Goal: Task Accomplishment & Management: Use online tool/utility

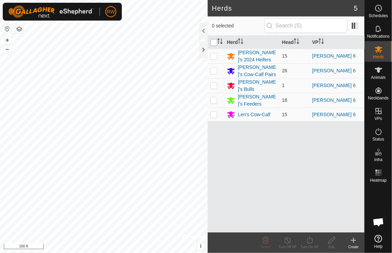
click at [215, 44] on input "checkbox" at bounding box center [213, 42] width 7 height 7
checkbox input "true"
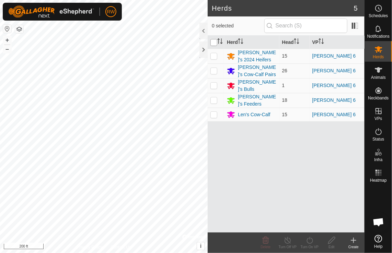
checkbox input "true"
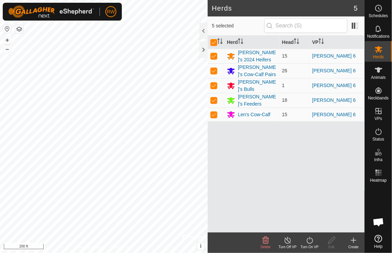
click at [308, 239] on icon at bounding box center [310, 241] width 9 height 8
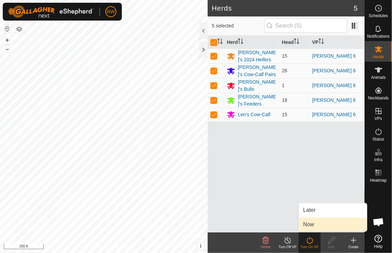
click at [324, 222] on link "Now" at bounding box center [333, 225] width 68 height 14
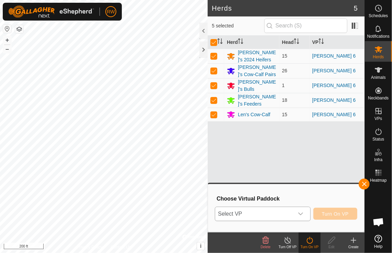
click at [304, 214] on icon "dropdown trigger" at bounding box center [300, 214] width 5 height 5
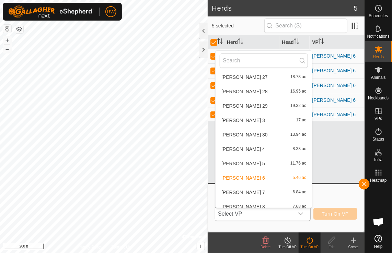
scroll to position [297, 0]
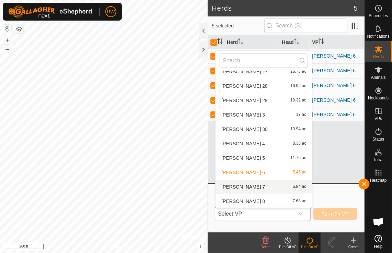
click at [228, 185] on li "[PERSON_NAME] 7 6.84 ac" at bounding box center [264, 187] width 96 height 14
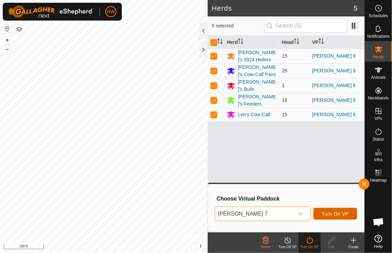
click at [341, 215] on span "Turn On VP" at bounding box center [335, 214] width 27 height 5
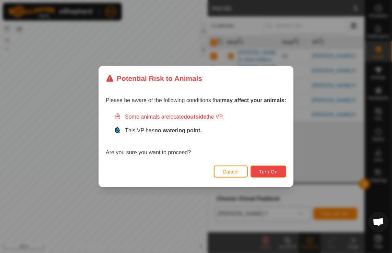
click at [274, 172] on span "Turn On" at bounding box center [268, 171] width 19 height 5
